Goal: Obtain resource: Download file/media

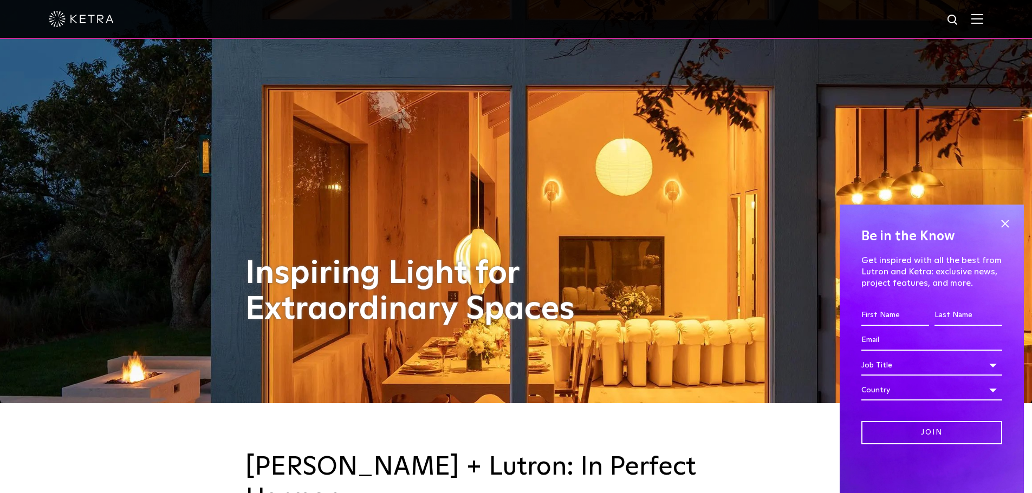
scroll to position [108, 0]
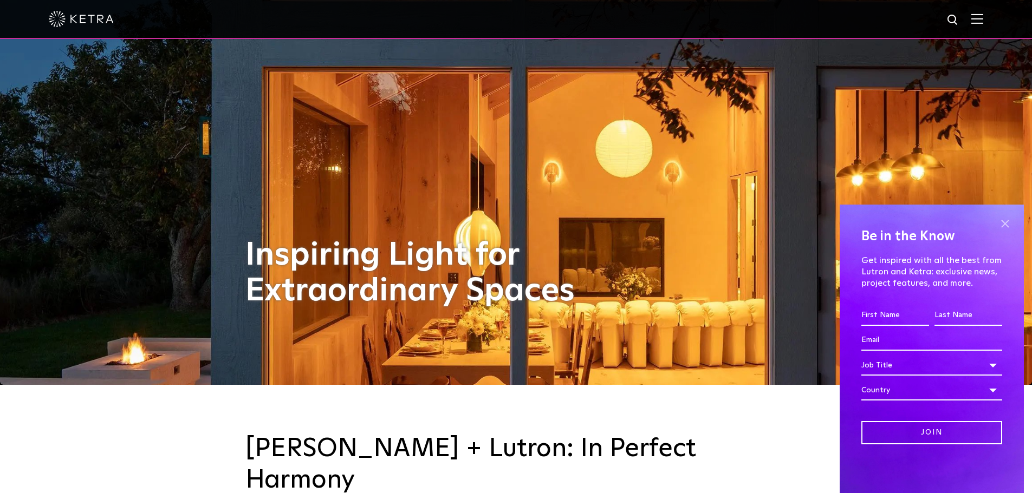
click at [1003, 226] on span at bounding box center [1004, 224] width 16 height 16
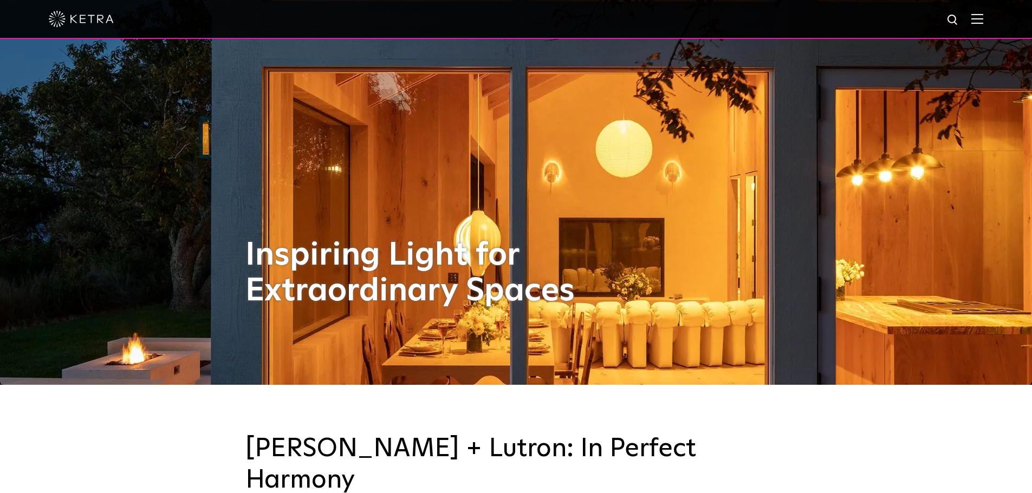
click at [983, 13] on div at bounding box center [516, 19] width 934 height 38
click at [983, 17] on img at bounding box center [977, 19] width 12 height 10
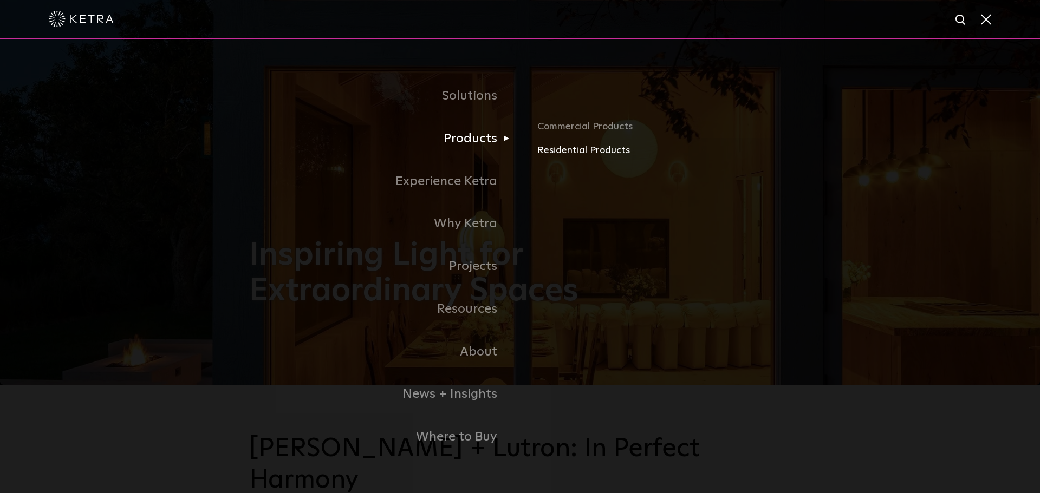
click at [568, 151] on link "Residential Products" at bounding box center [663, 151] width 253 height 16
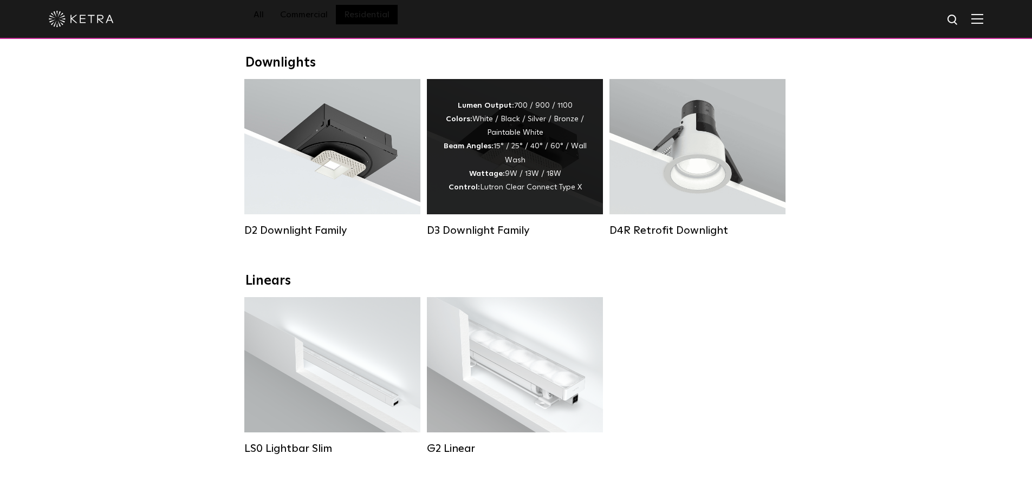
scroll to position [162, 0]
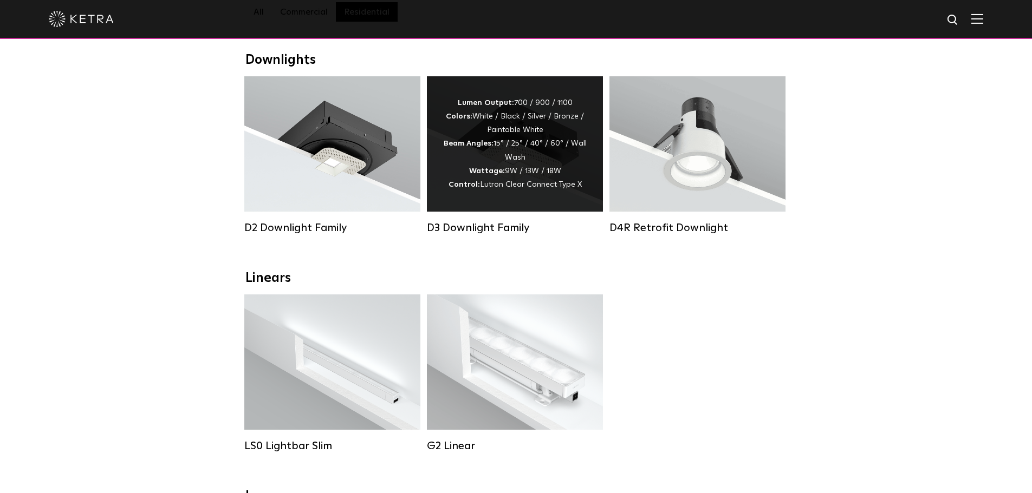
click at [511, 171] on div "Lumen Output: 700 / 900 / 1100 Colors: White / Black / Silver / Bronze / Painta…" at bounding box center [515, 143] width 144 height 95
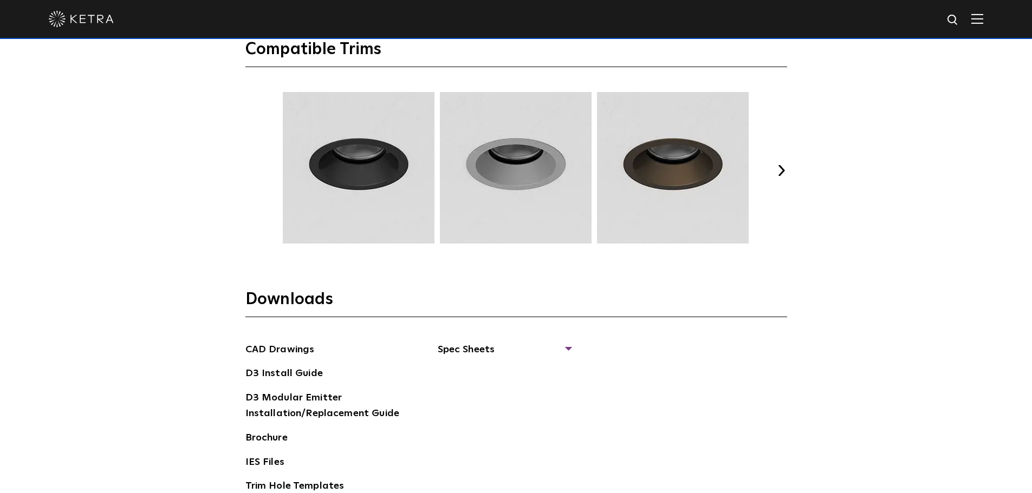
scroll to position [1570, 0]
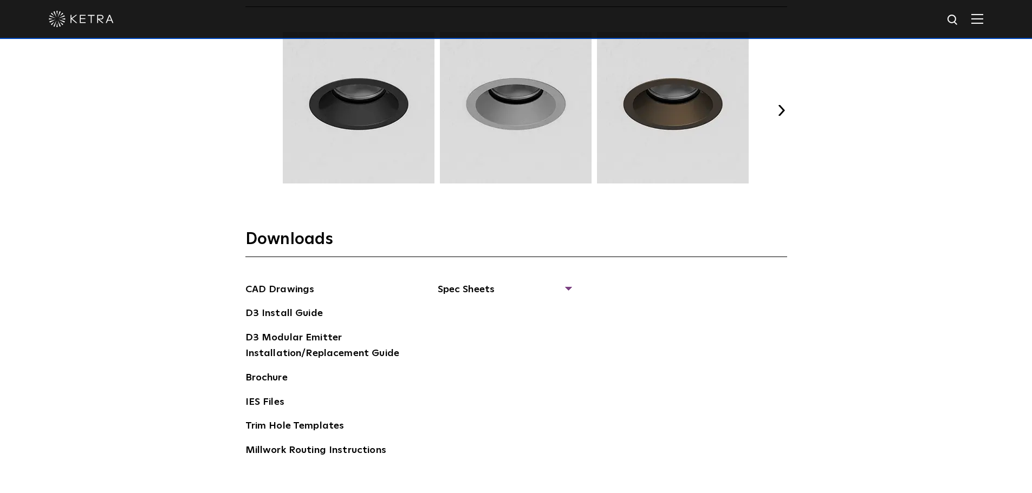
click at [540, 165] on img at bounding box center [515, 108] width 155 height 152
click at [452, 292] on span "Spec Sheets" at bounding box center [504, 294] width 133 height 24
click at [456, 312] on link "D3 Adjustable Round" at bounding box center [492, 314] width 82 height 12
